Goal: Find specific page/section: Find specific page/section

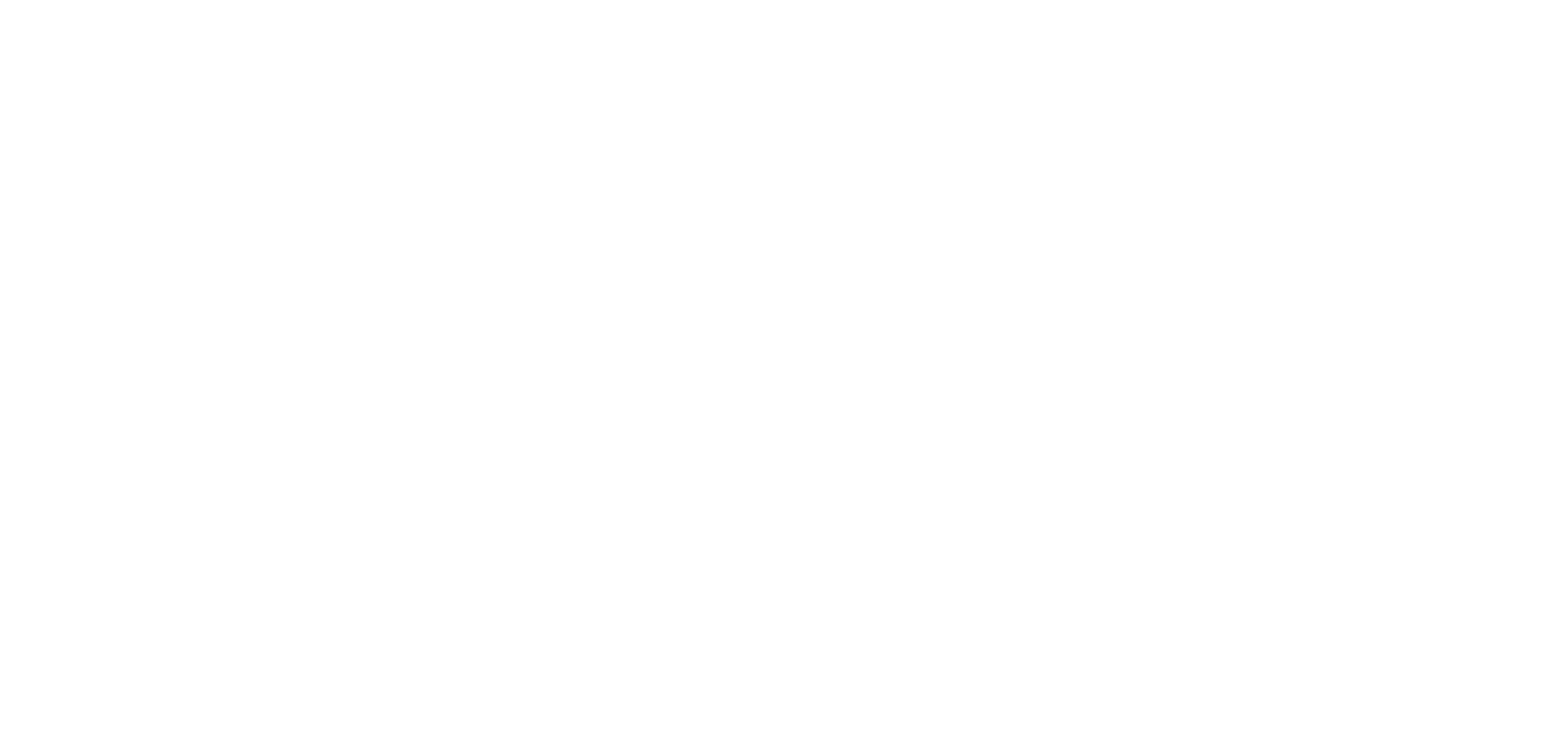
select select "*"
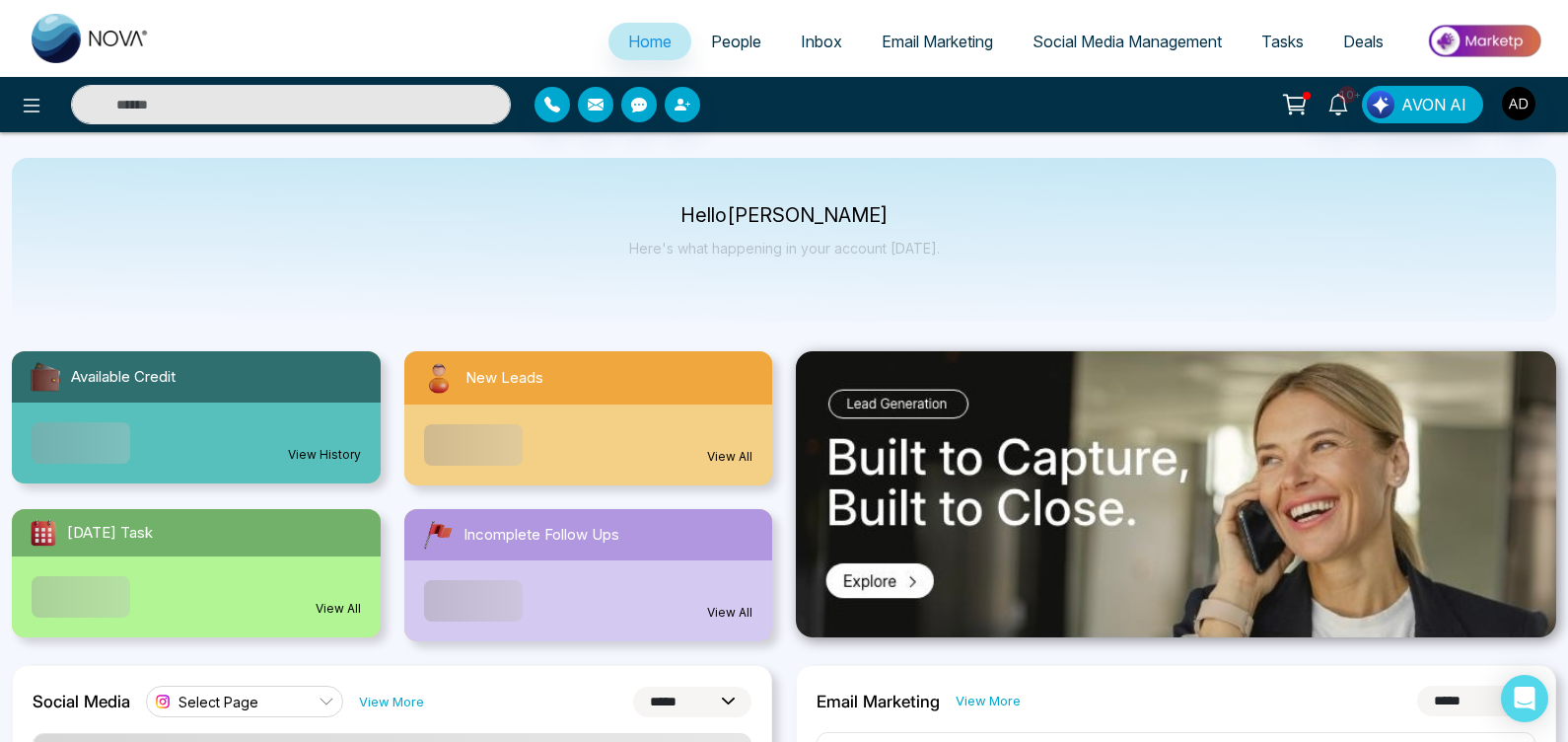
click at [724, 45] on span "People" at bounding box center [737, 42] width 50 height 20
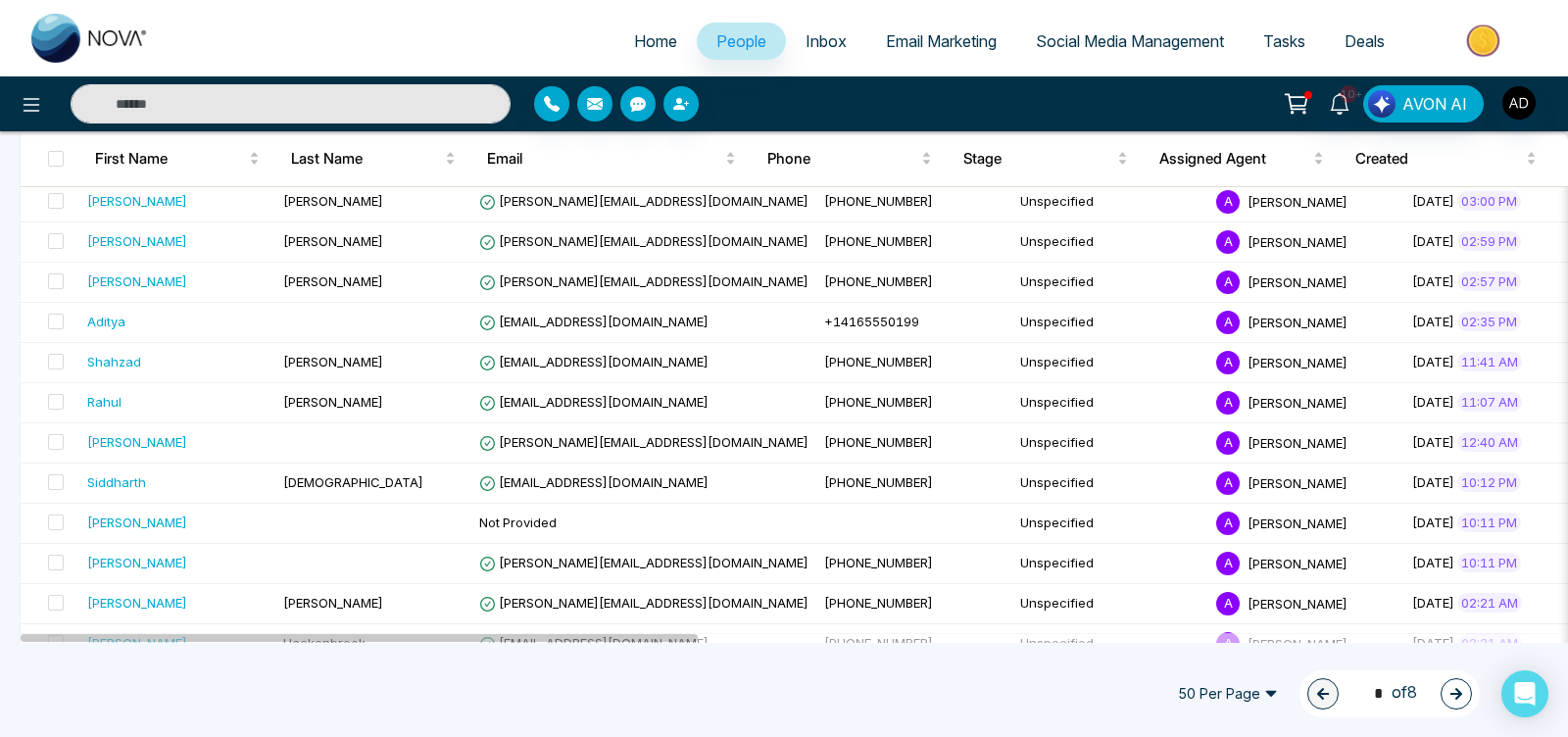
scroll to position [1025, 0]
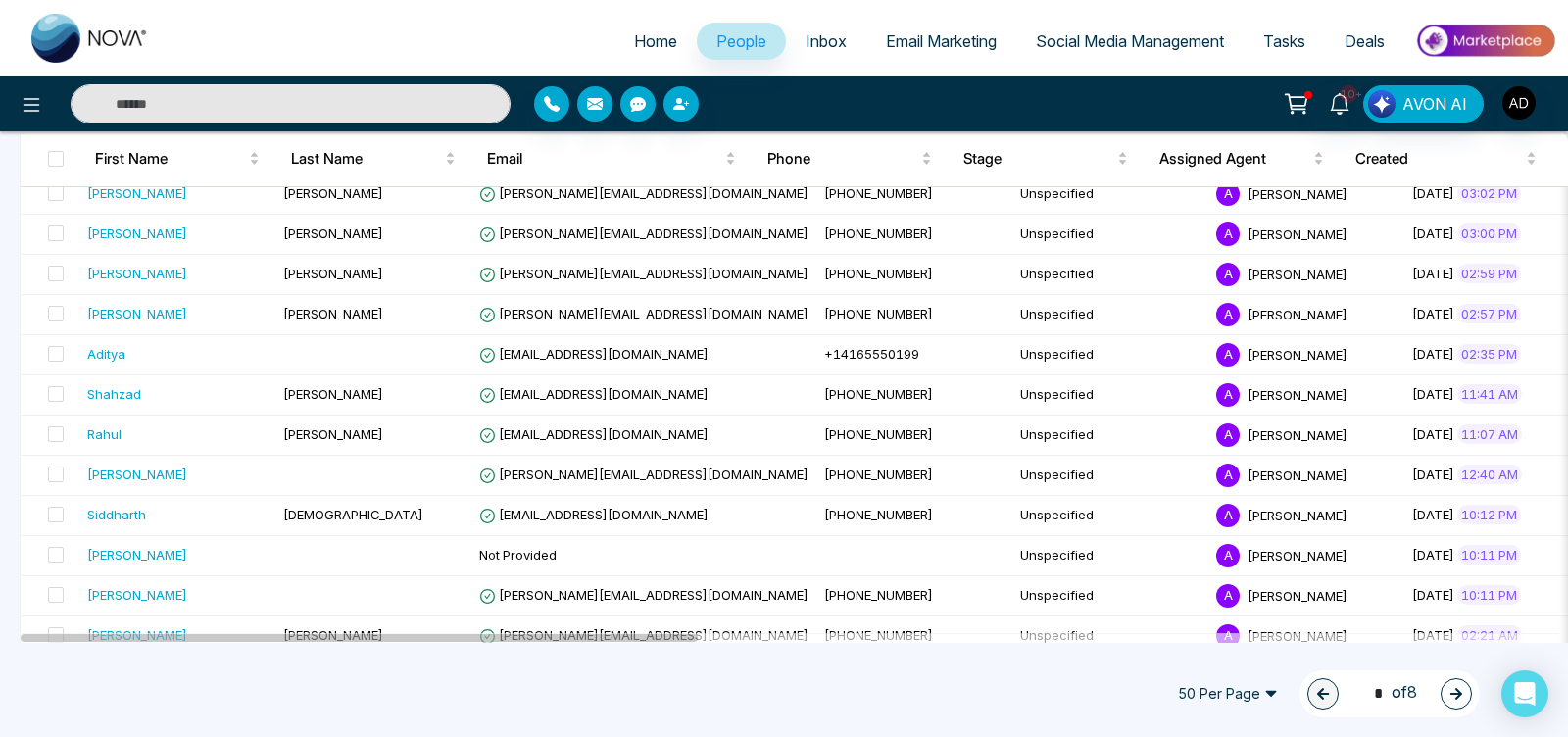
click at [351, 98] on input "text" at bounding box center [290, 103] width 440 height 39
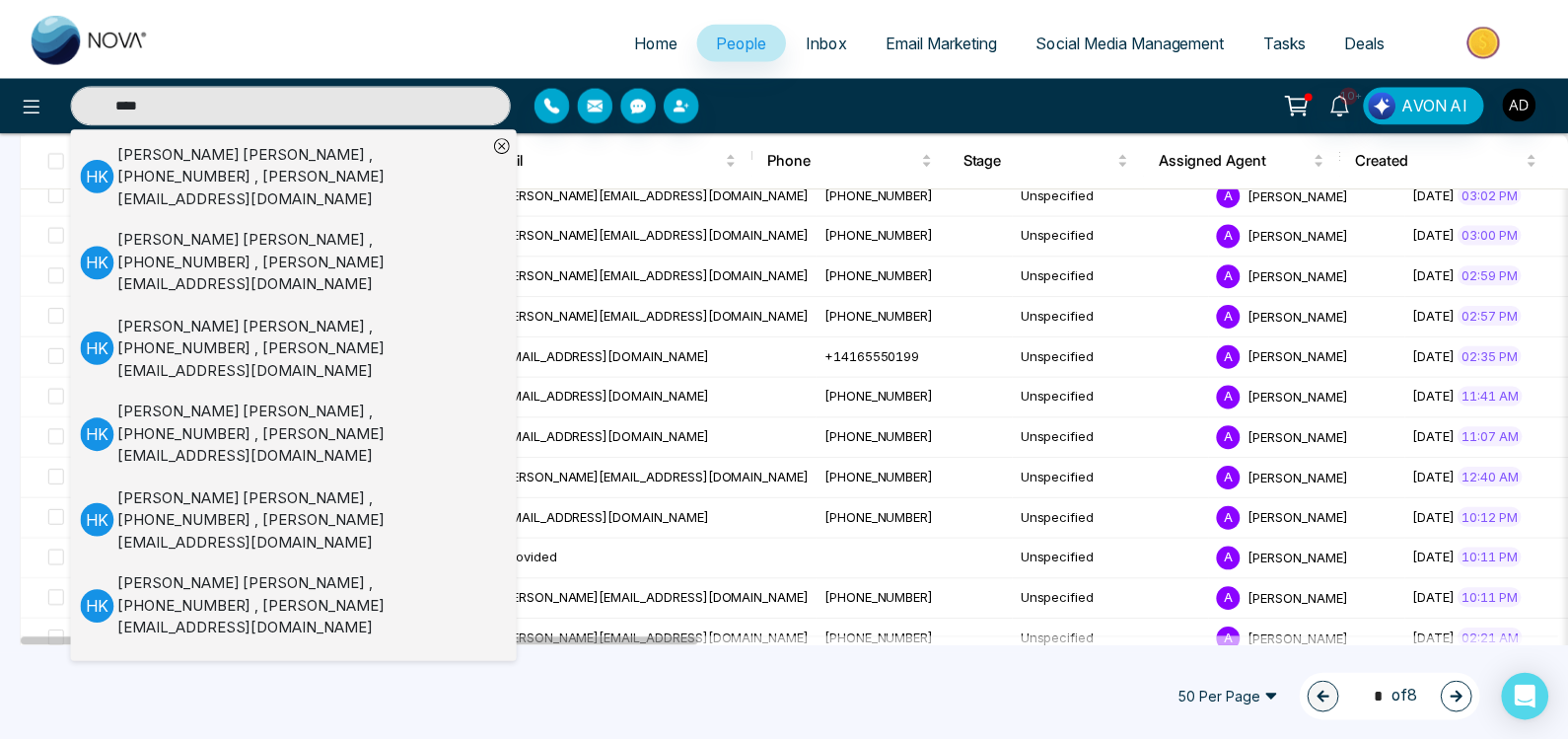
scroll to position [0, 0]
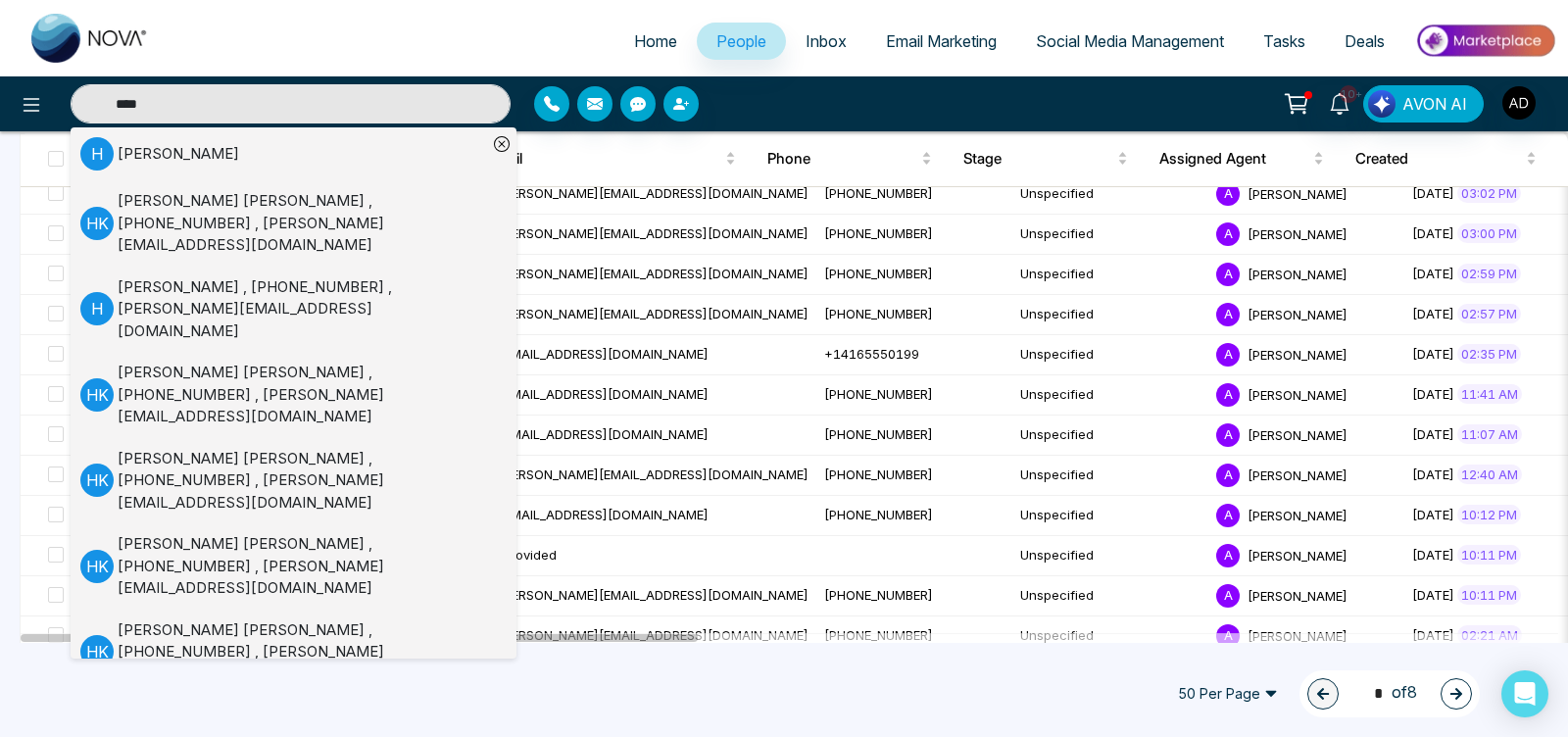
type input "****"
click at [117, 148] on div "Hardik" at bounding box center [178, 154] width 121 height 23
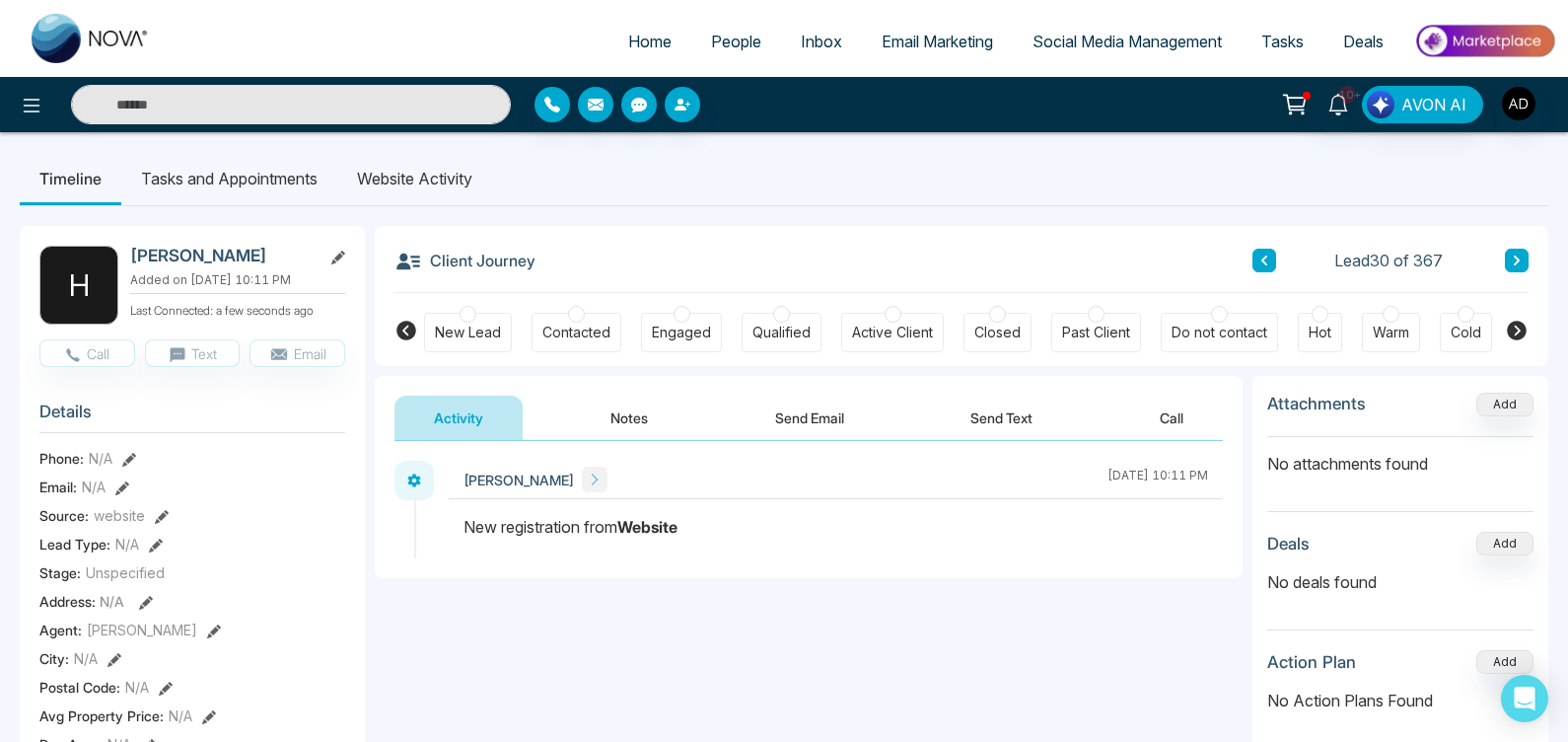
click at [725, 47] on span "People" at bounding box center [737, 42] width 50 height 20
